Goal: Task Accomplishment & Management: Manage account settings

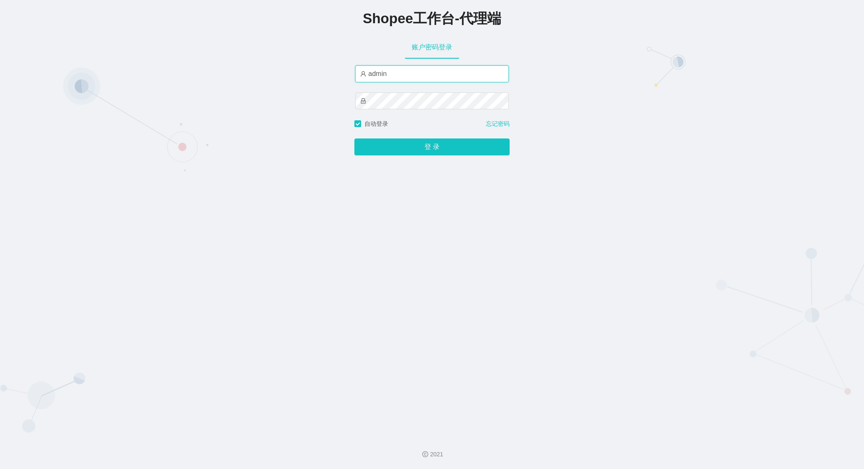
click at [394, 78] on input "admin" at bounding box center [432, 73] width 154 height 17
type input "admin2"
click at [354, 138] on button "登 录" at bounding box center [431, 146] width 155 height 17
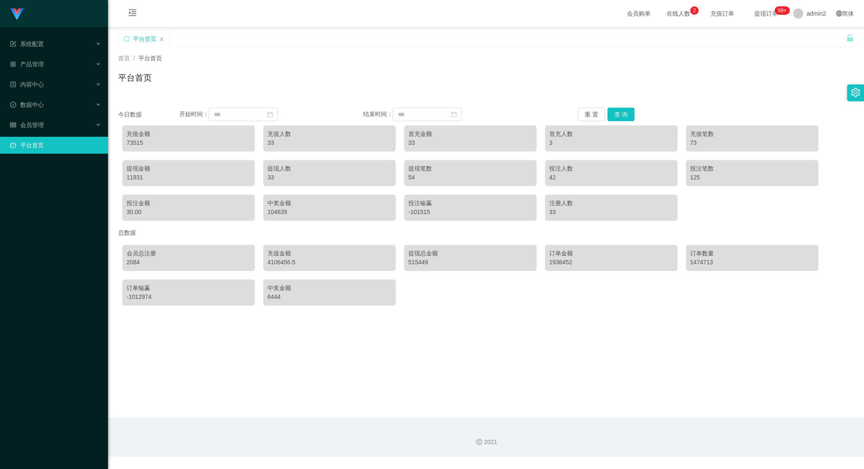
click at [742, 37] on div "平台首页" at bounding box center [482, 44] width 728 height 29
click at [62, 74] on li "产品管理" at bounding box center [54, 65] width 108 height 19
click at [59, 68] on div "产品管理" at bounding box center [54, 64] width 108 height 17
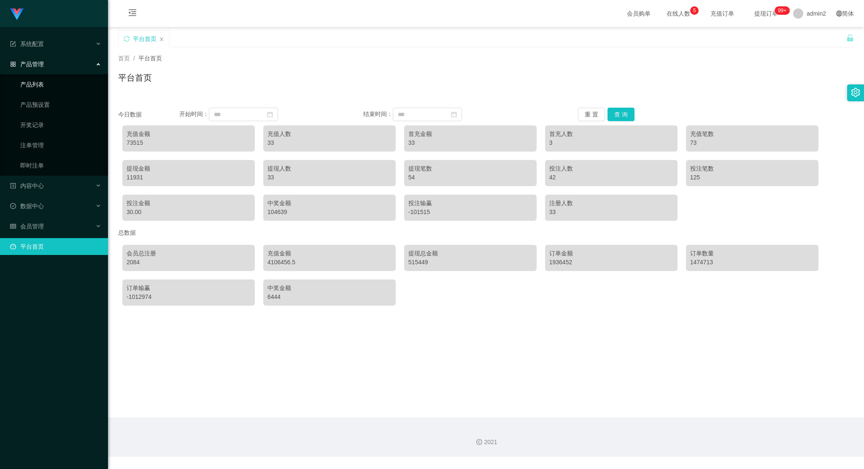
click at [53, 77] on link "产品列表" at bounding box center [60, 84] width 81 height 17
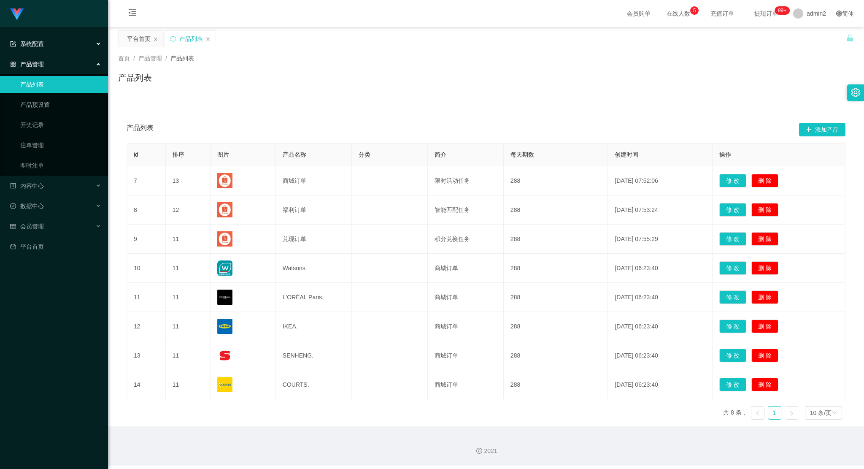
click at [79, 38] on div "系统配置" at bounding box center [54, 43] width 108 height 17
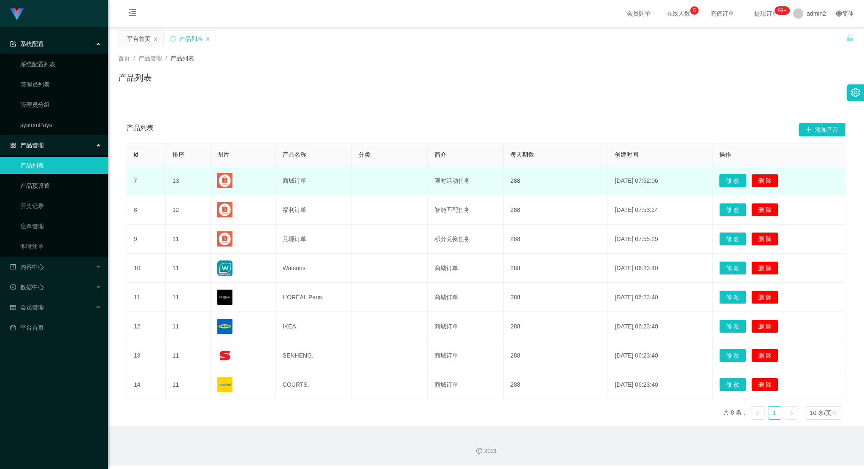
click at [732, 182] on button "修 改" at bounding box center [732, 181] width 27 height 14
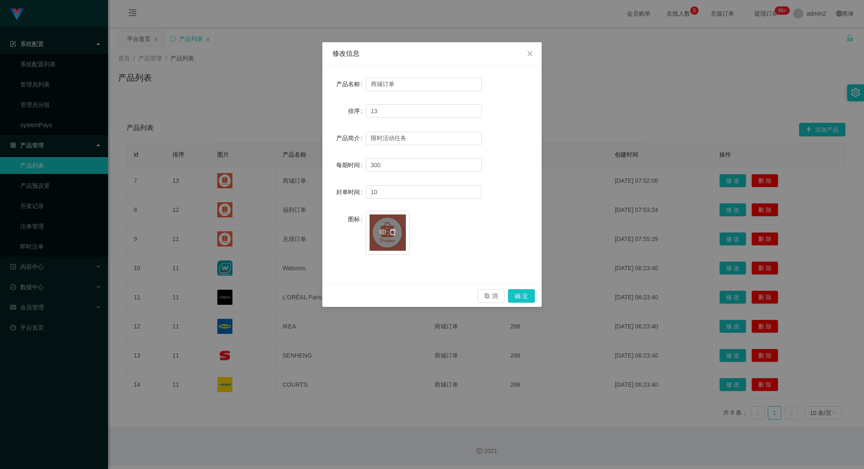
click at [392, 234] on icon "图标: delete" at bounding box center [392, 232] width 7 height 7
click at [388, 232] on div "上传" at bounding box center [388, 233] width 36 height 18
drag, startPoint x: 171, startPoint y: 226, endPoint x: 186, endPoint y: 226, distance: 14.8
click at [171, 226] on div "修改信息 产品名称 商城订单 排序 13 产品简介 限时活动任务 每期时间 300 封单时间 10 图标 image.png 取 消 确 定" at bounding box center [432, 234] width 864 height 469
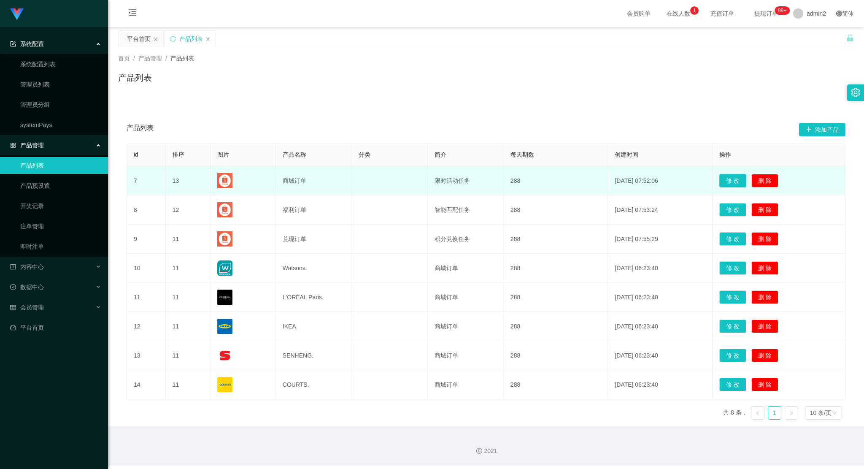
click at [738, 177] on button "修 改" at bounding box center [732, 181] width 27 height 14
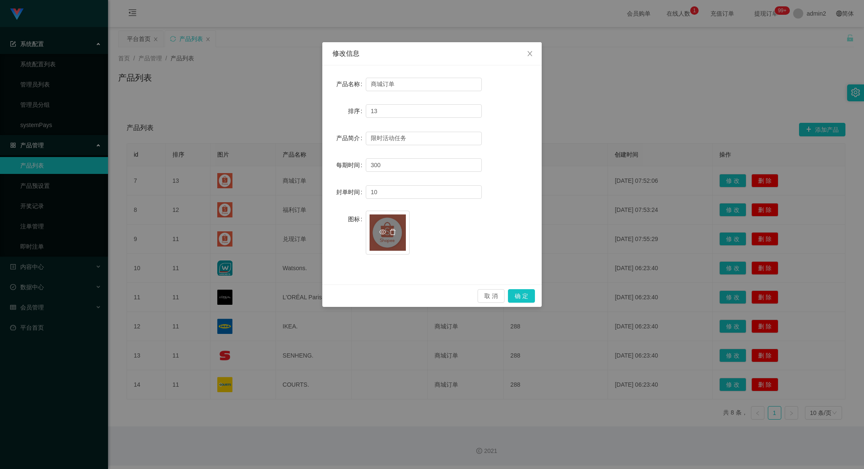
click at [390, 227] on div "image.png" at bounding box center [388, 232] width 36 height 36
click at [394, 232] on icon "图标: delete" at bounding box center [392, 232] width 7 height 7
click at [388, 232] on span at bounding box center [388, 232] width 20 height 9
click at [388, 233] on div "上传" at bounding box center [388, 233] width 36 height 18
